Goal: Use online tool/utility

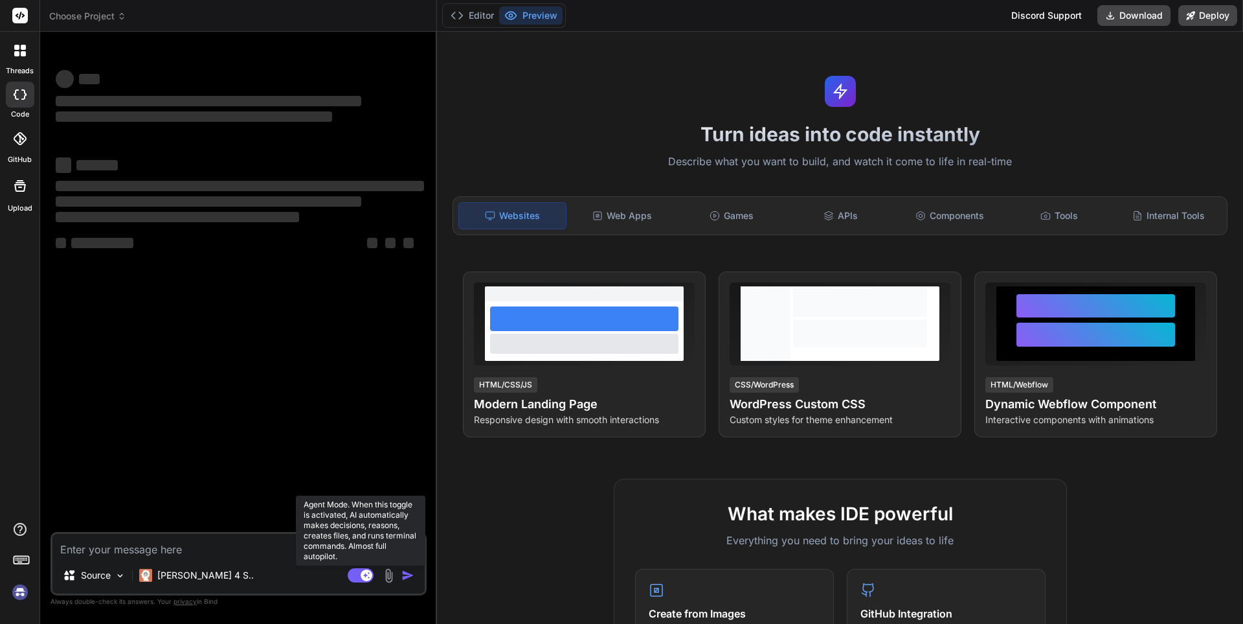
scroll to position [611, 0]
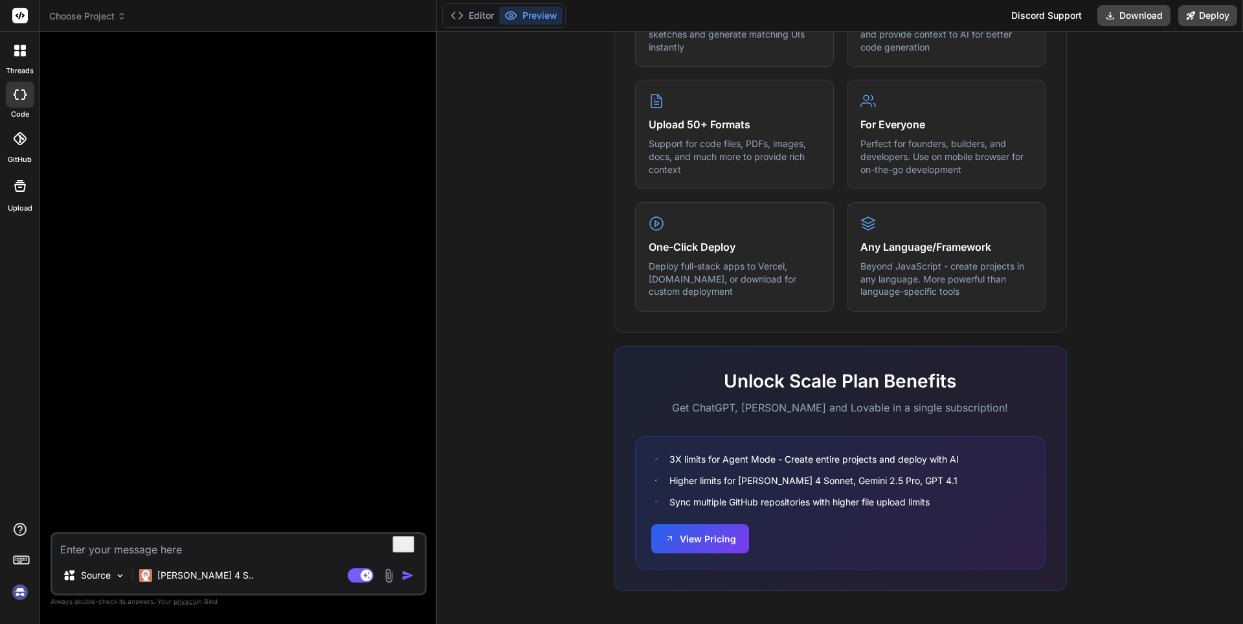
click at [389, 578] on img at bounding box center [388, 575] width 15 height 15
click at [164, 572] on p "Claude 4 S.." at bounding box center [205, 575] width 96 height 13
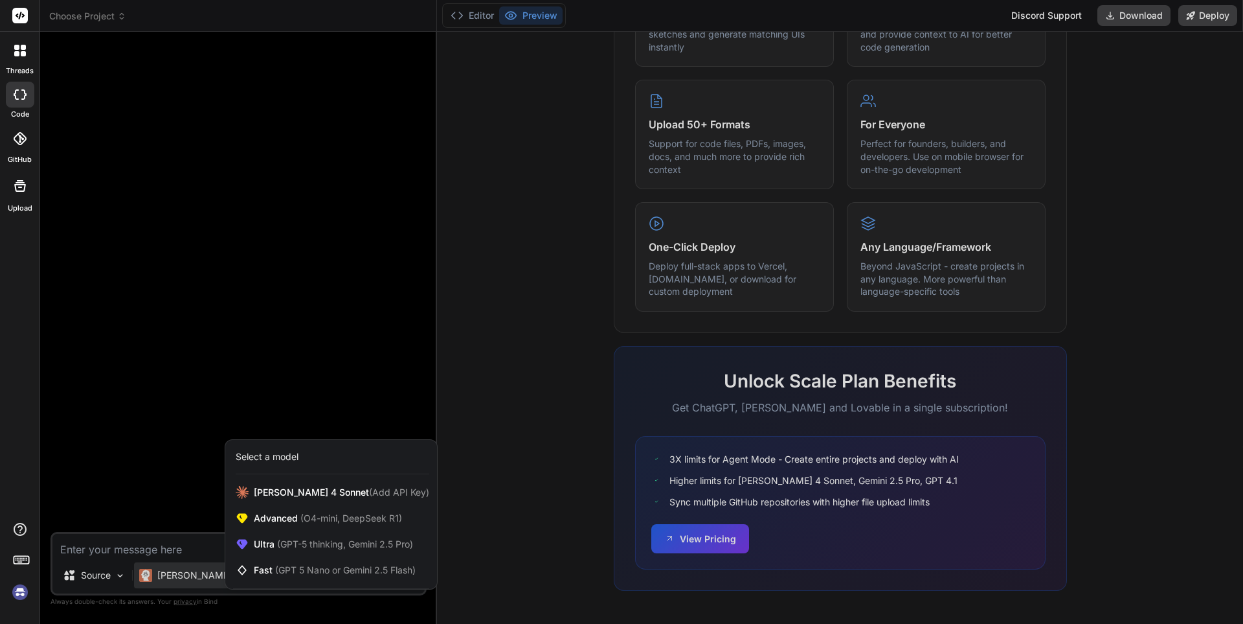
click at [96, 579] on div at bounding box center [621, 312] width 1243 height 624
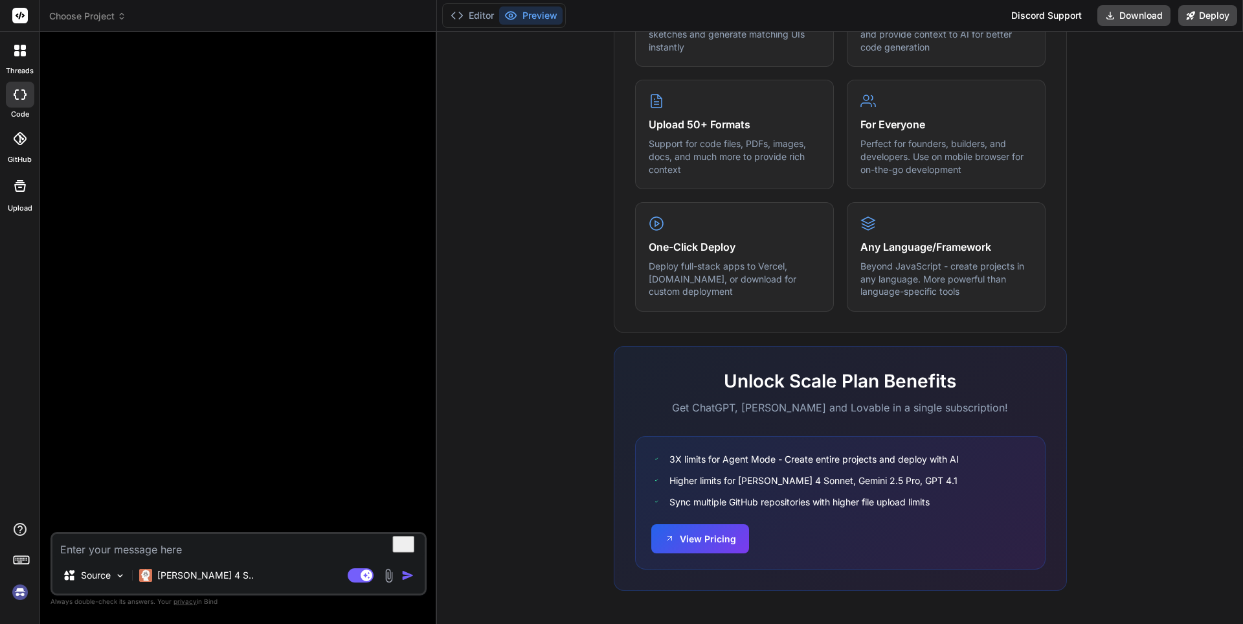
click at [96, 579] on p "Source" at bounding box center [96, 575] width 30 height 13
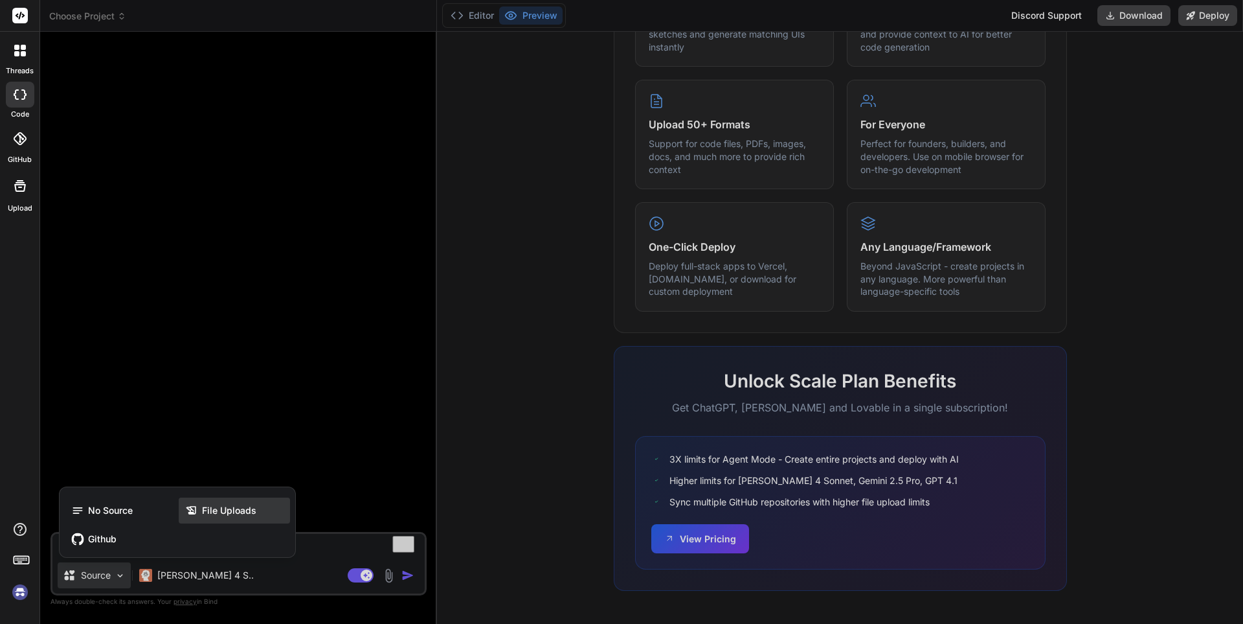
click at [225, 510] on span "File Uploads" at bounding box center [229, 510] width 54 height 13
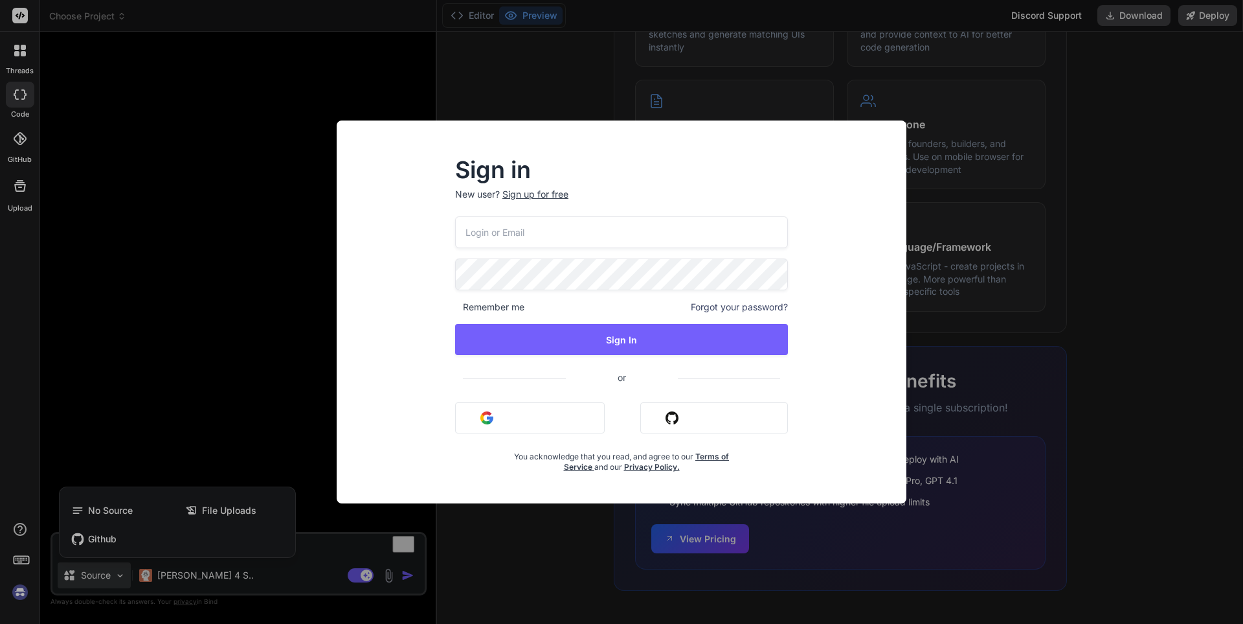
click at [209, 257] on div "Sign in New user? Sign up for free Remember me Forgot your password? Sign In or…" at bounding box center [621, 312] width 1243 height 624
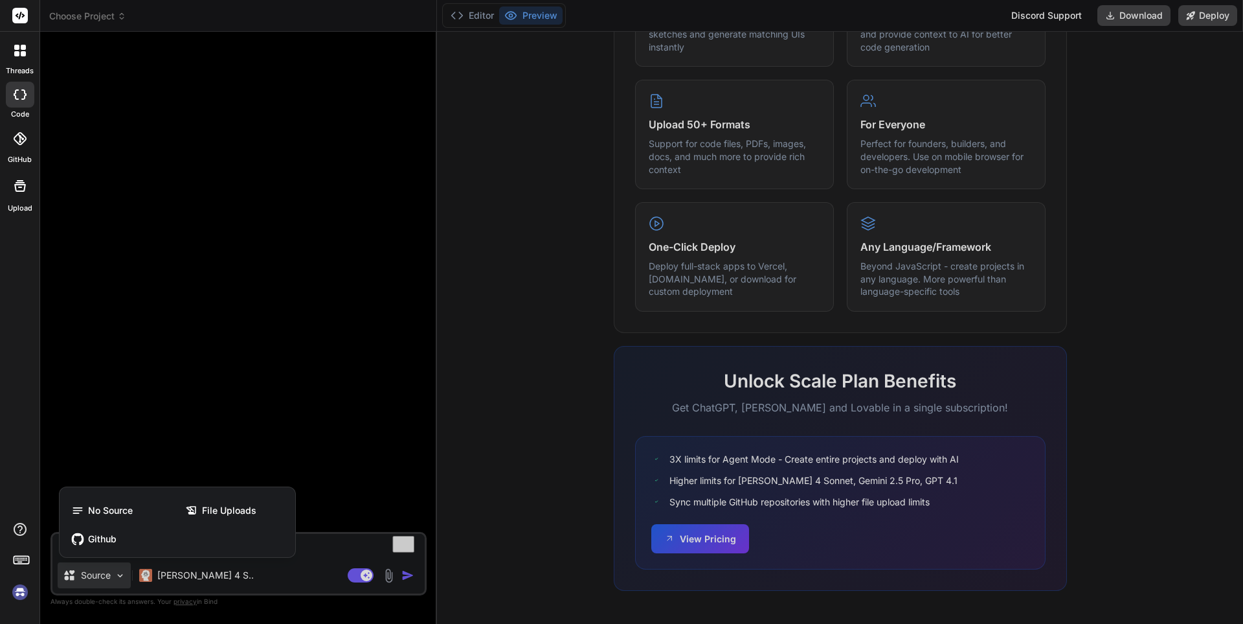
click at [12, 57] on div at bounding box center [19, 50] width 27 height 27
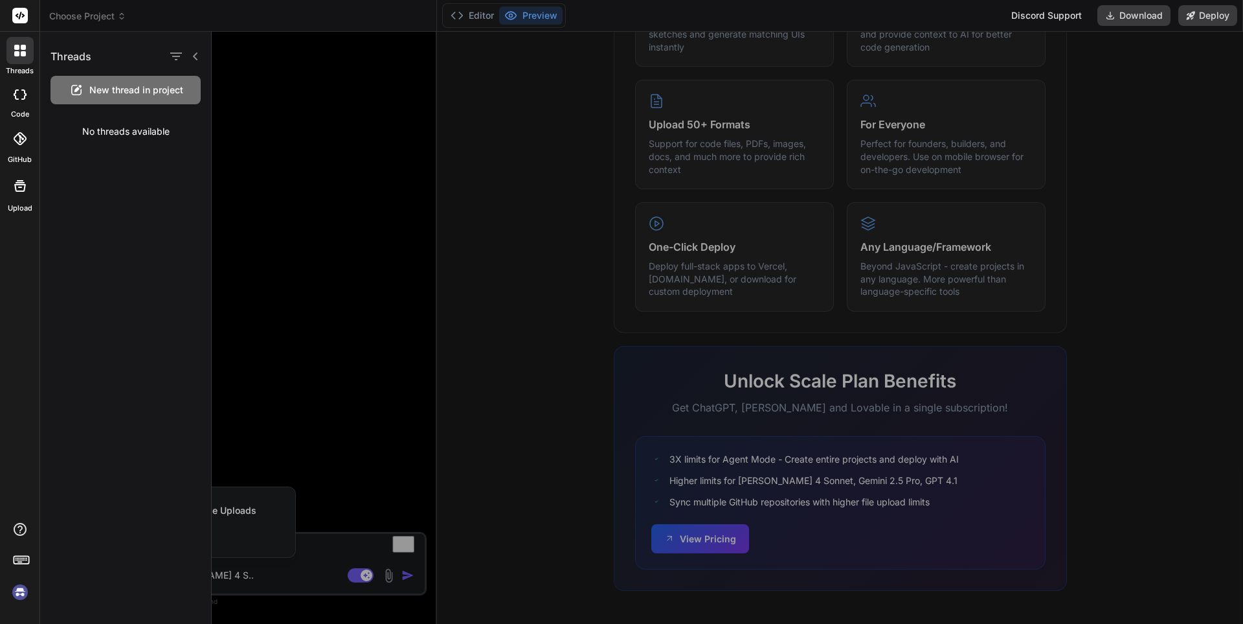
click at [28, 192] on div at bounding box center [20, 185] width 31 height 31
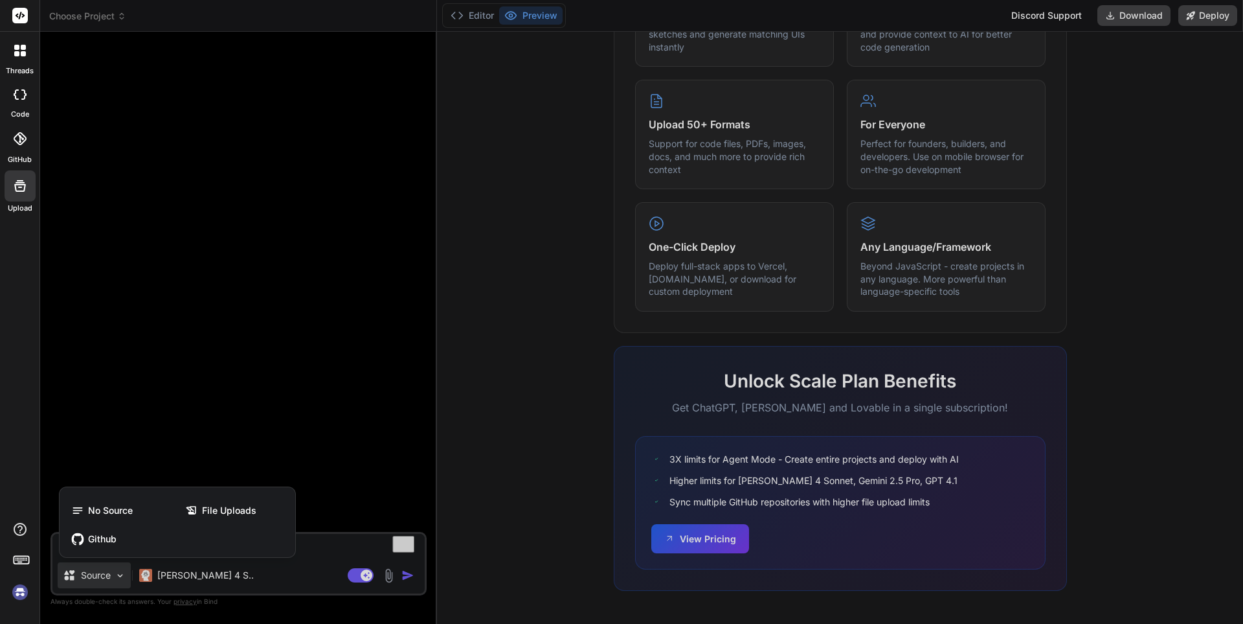
click at [8, 157] on label "GitHub" at bounding box center [20, 159] width 24 height 11
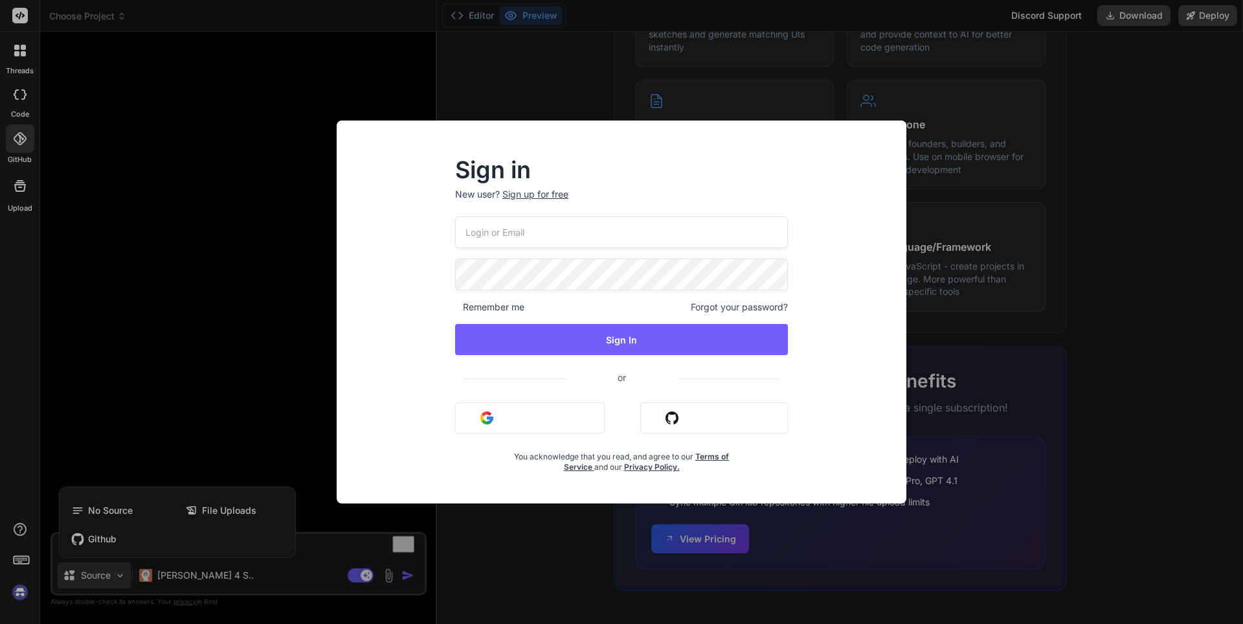
click at [1133, 176] on div "Sign in New user? Sign up for free Remember me Forgot your password? Sign In or…" at bounding box center [621, 312] width 1243 height 624
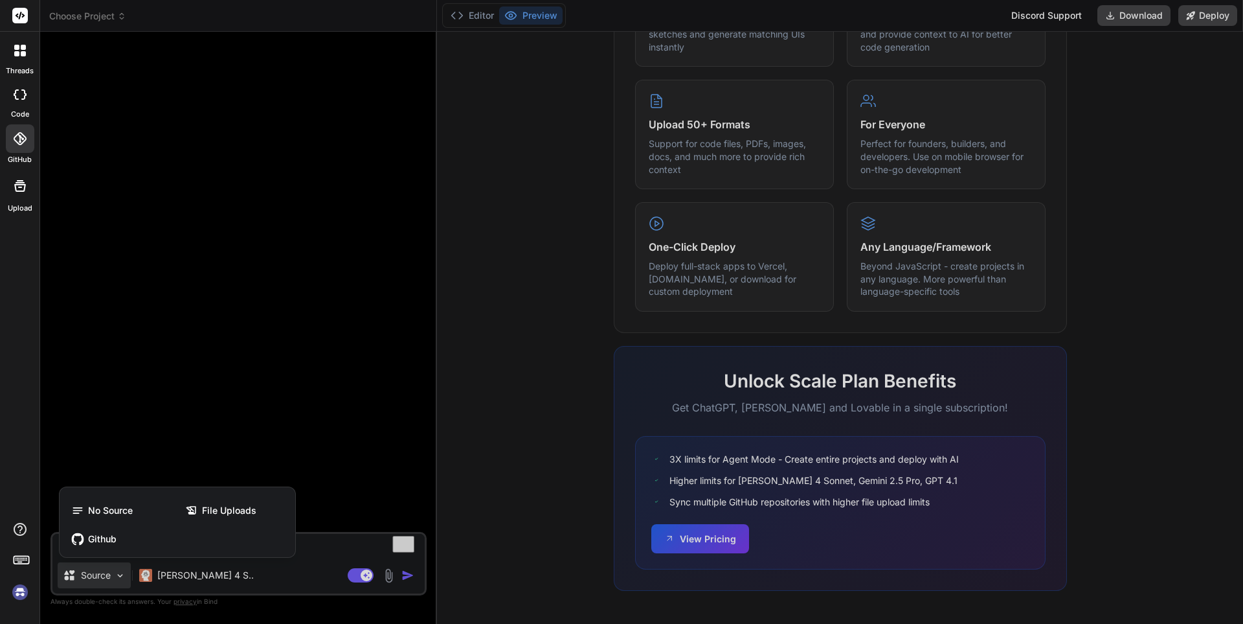
click at [21, 102] on div at bounding box center [20, 95] width 28 height 26
type textarea "x"
click at [109, 515] on span "No Source" at bounding box center [110, 510] width 45 height 13
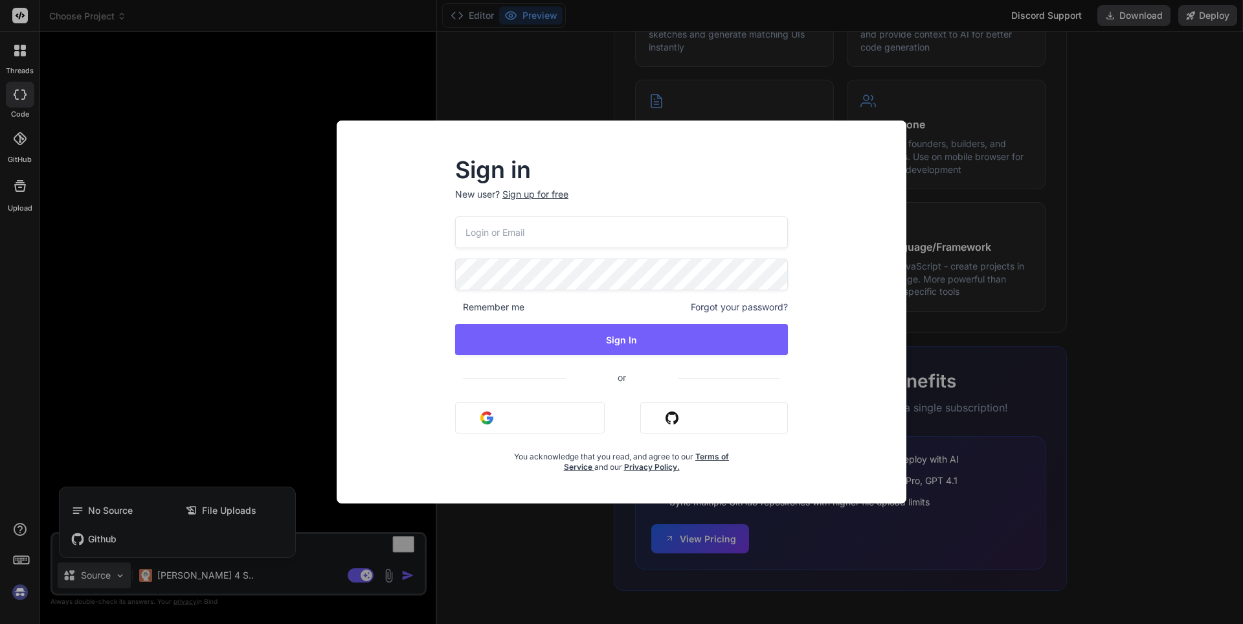
click at [1134, 181] on div "Sign in New user? Sign up for free Remember me Forgot your password? Sign In or…" at bounding box center [621, 312] width 1243 height 624
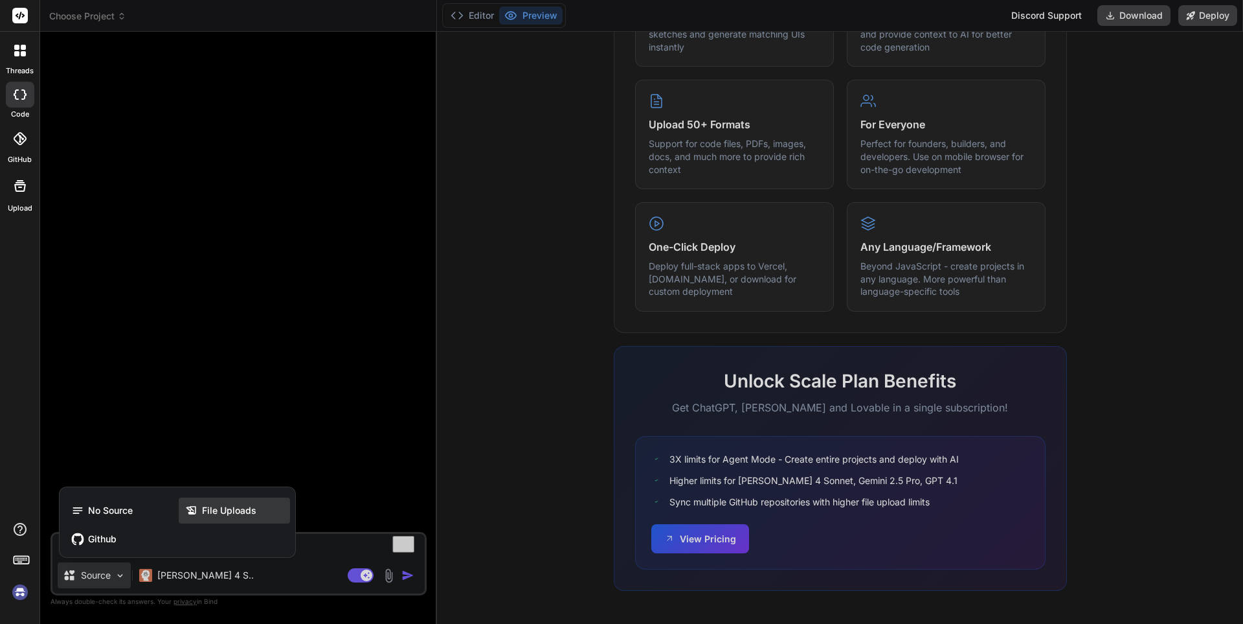
click at [212, 506] on span "File Uploads" at bounding box center [229, 510] width 54 height 13
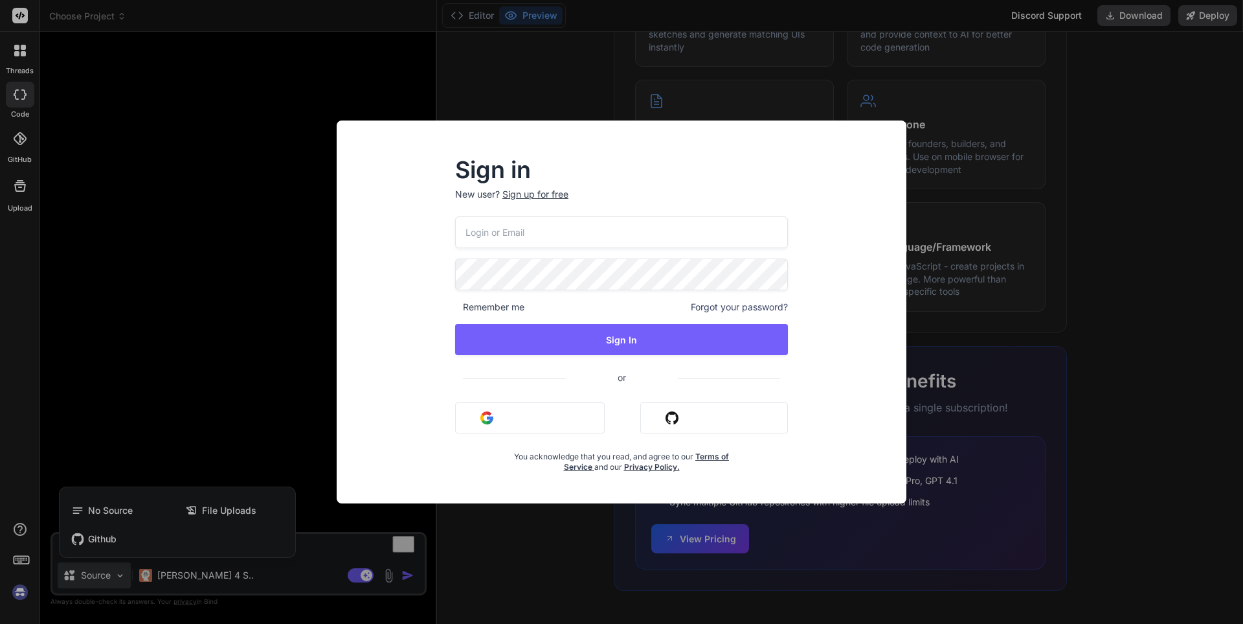
click at [1125, 329] on div "Sign in New user? Sign up for free Remember me Forgot your password? Sign In or…" at bounding box center [621, 312] width 1243 height 624
